Goal: Find contact information

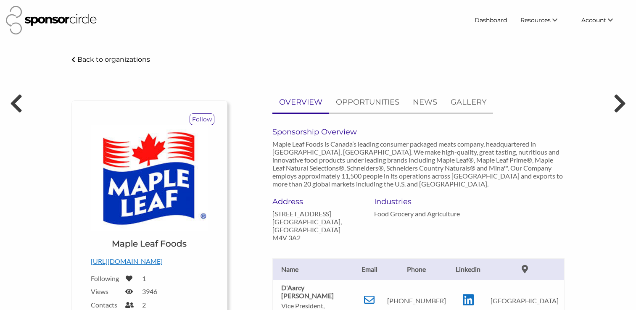
scroll to position [102, 0]
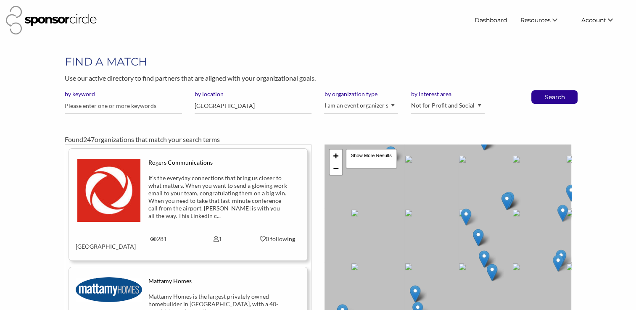
scroll to position [4551, 0]
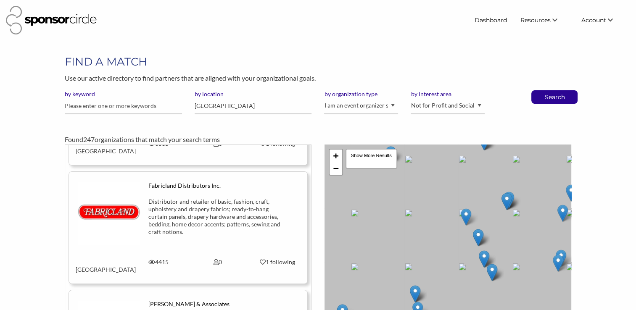
click at [0, 198] on div "FIND A MATCH Use our active directory to find partners that are aligned with yo…" at bounding box center [318, 213] width 636 height 319
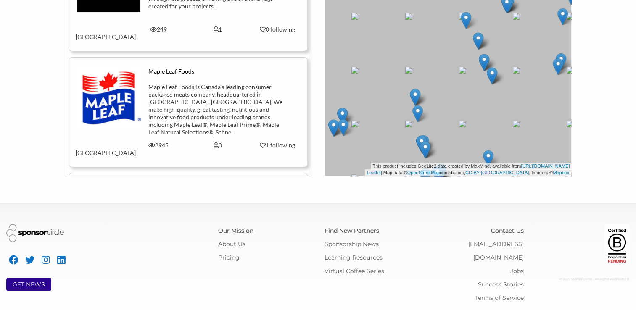
scroll to position [4919, 0]
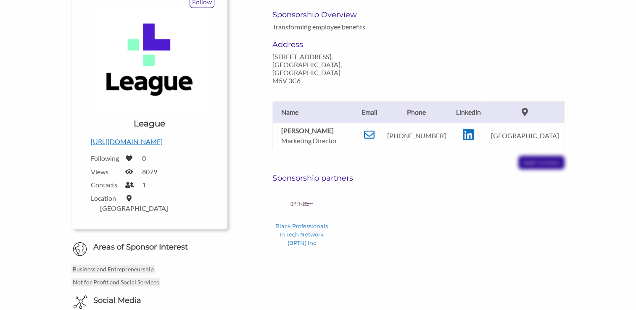
scroll to position [118, 0]
click at [474, 128] on icon at bounding box center [468, 134] width 11 height 13
click at [375, 129] on icon at bounding box center [369, 134] width 11 height 11
drag, startPoint x: 335, startPoint y: 120, endPoint x: 278, endPoint y: 121, distance: 56.8
click at [278, 122] on td "Rebecca Orellana Marketing Director" at bounding box center [315, 135] width 84 height 26
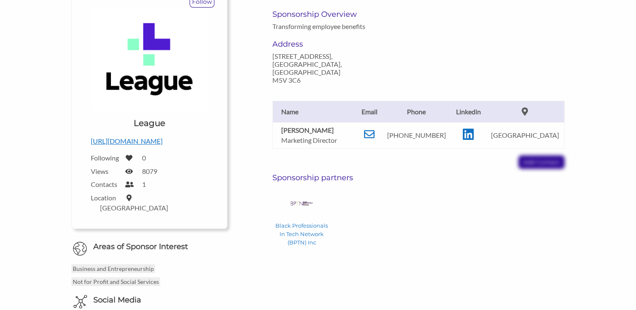
copy b "Rebecca Orellana"
